Goal: Task Accomplishment & Management: Use online tool/utility

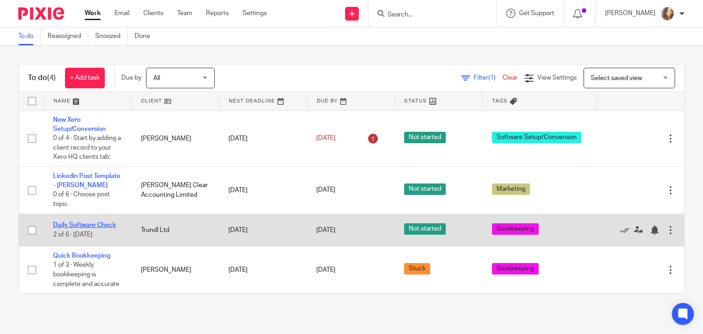
click at [106, 225] on link "Daily Software Check" at bounding box center [84, 225] width 63 height 6
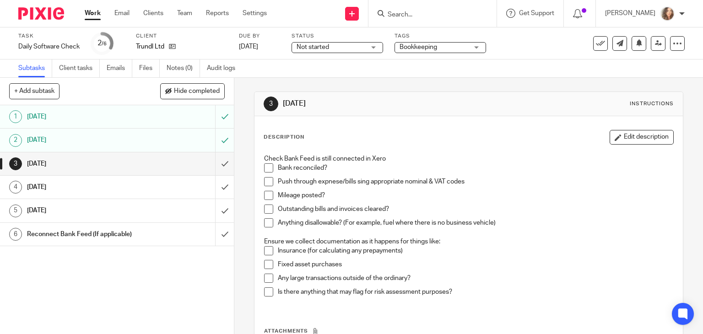
click at [269, 167] on span at bounding box center [268, 167] width 9 height 9
click at [266, 183] on span at bounding box center [268, 181] width 9 height 9
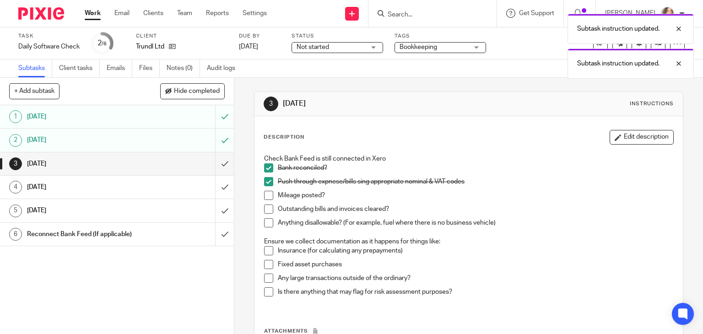
click at [265, 195] on span at bounding box center [268, 195] width 9 height 9
click at [265, 213] on span at bounding box center [268, 209] width 9 height 9
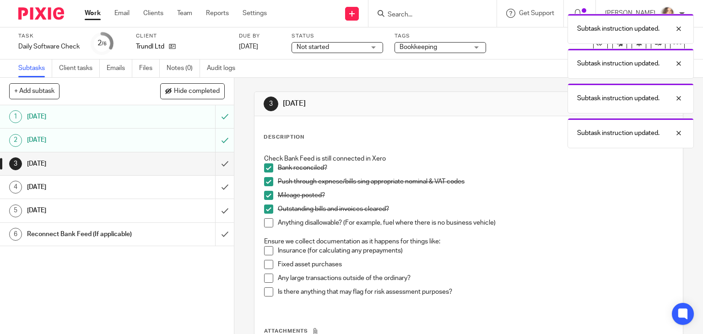
click at [265, 217] on li "Outstanding bills and invoices cleared?" at bounding box center [468, 212] width 409 height 14
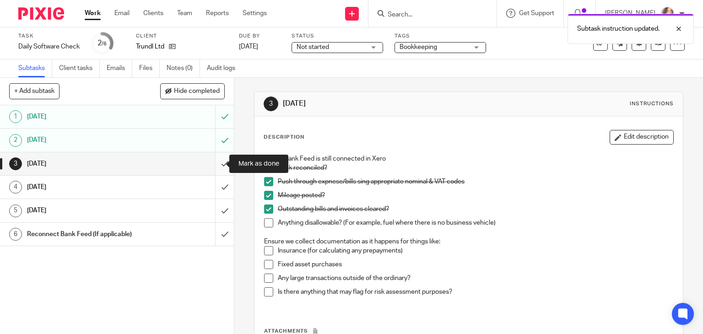
click at [216, 160] on input "submit" at bounding box center [117, 163] width 234 height 23
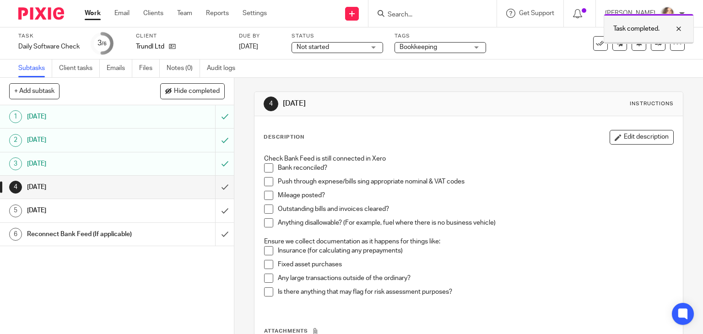
click at [682, 29] on div at bounding box center [671, 28] width 25 height 11
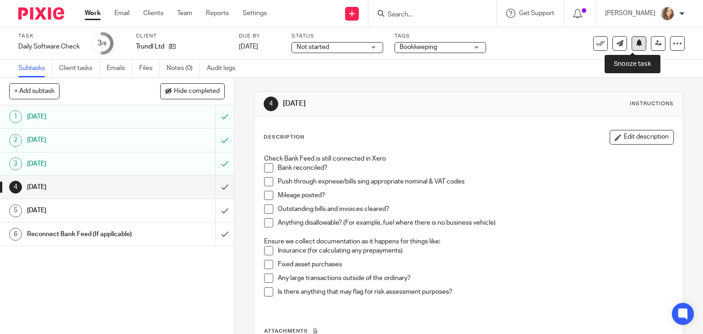
click at [635, 48] on button at bounding box center [638, 43] width 15 height 15
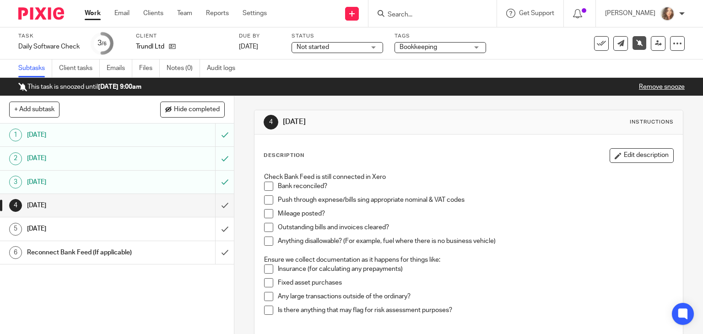
click at [97, 13] on link "Work" at bounding box center [93, 13] width 16 height 9
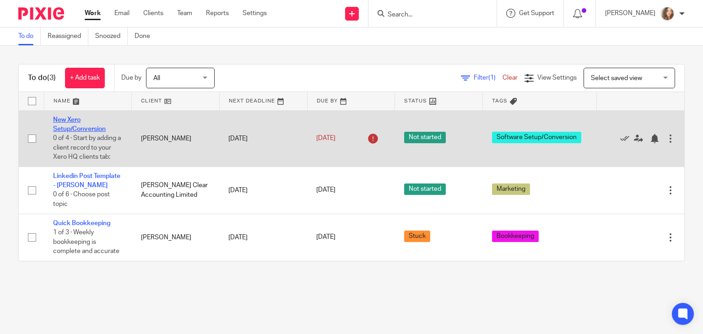
click at [75, 121] on link "New Xero Setup/Conversion" at bounding box center [79, 125] width 53 height 16
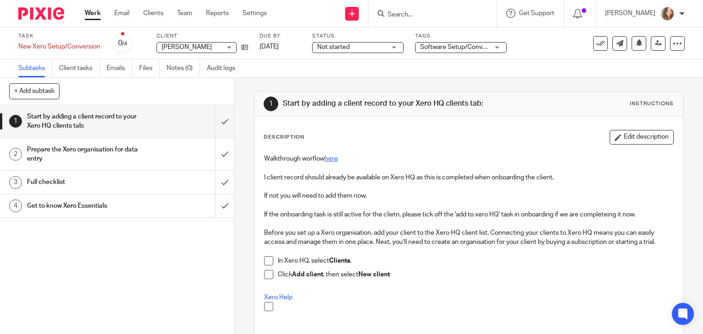
click at [328, 158] on link "here" at bounding box center [330, 159] width 13 height 6
click at [91, 15] on link "Work" at bounding box center [93, 13] width 16 height 9
